Goal: Information Seeking & Learning: Learn about a topic

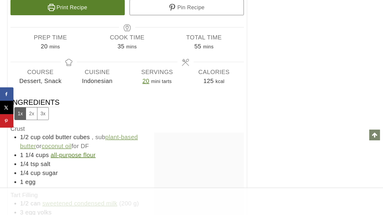
scroll to position [8507, 0]
